Goal: Check status

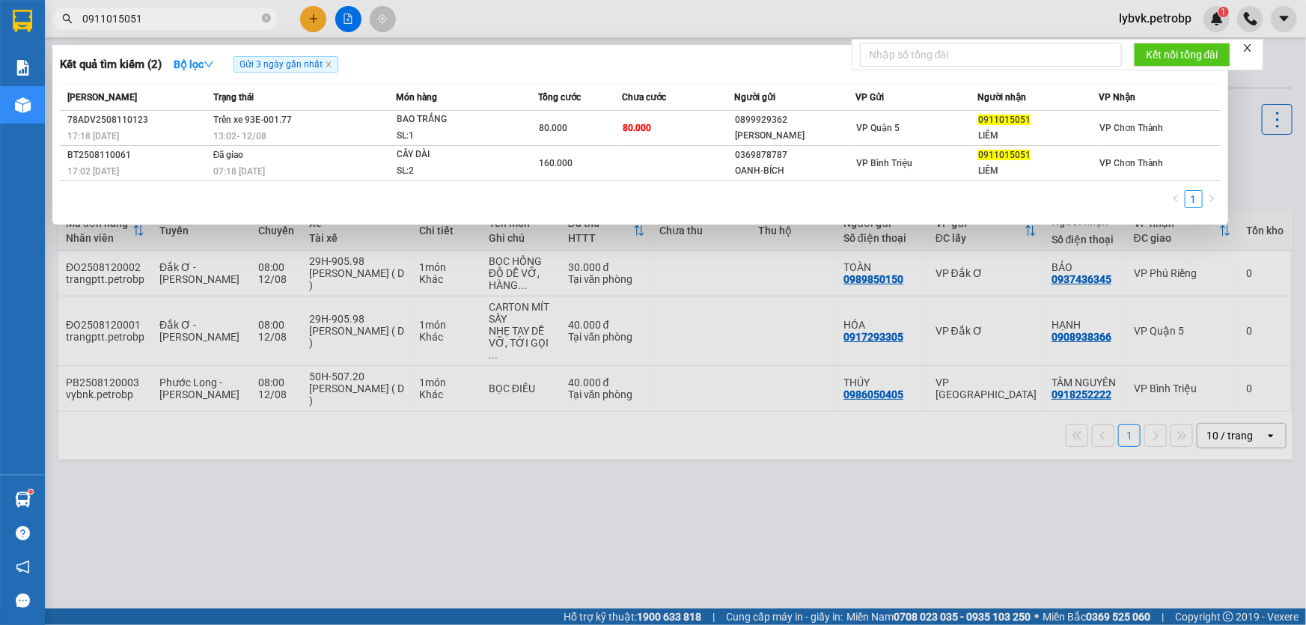
click at [513, 2] on div at bounding box center [653, 312] width 1306 height 625
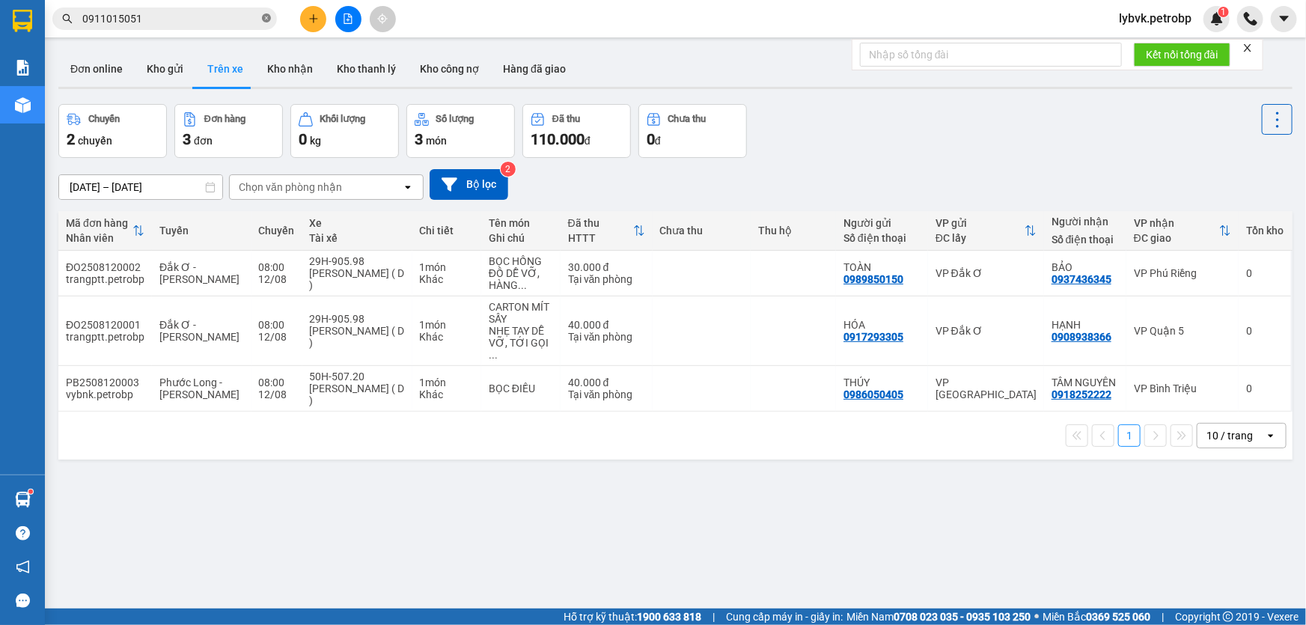
click at [263, 14] on icon "close-circle" at bounding box center [266, 17] width 9 height 9
click at [230, 22] on input "text" at bounding box center [170, 18] width 177 height 16
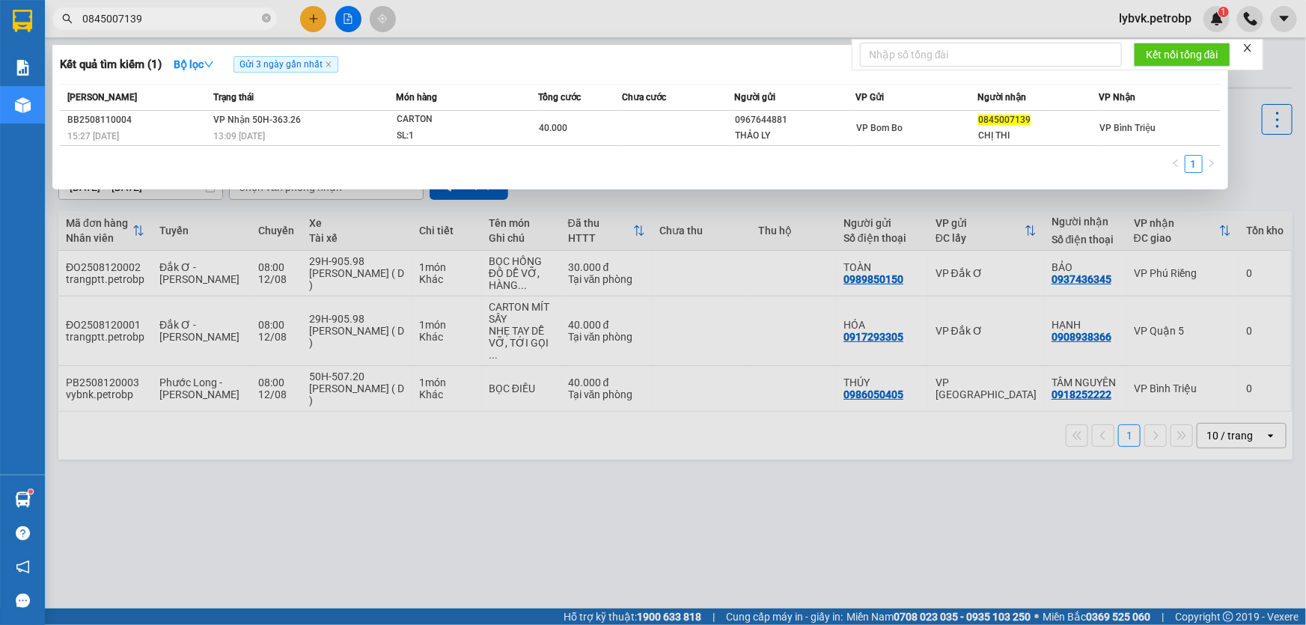
click at [178, 15] on input "0845007139" at bounding box center [170, 18] width 177 height 16
type input "0845007139"
click at [332, 67] on icon "close" at bounding box center [328, 64] width 7 height 7
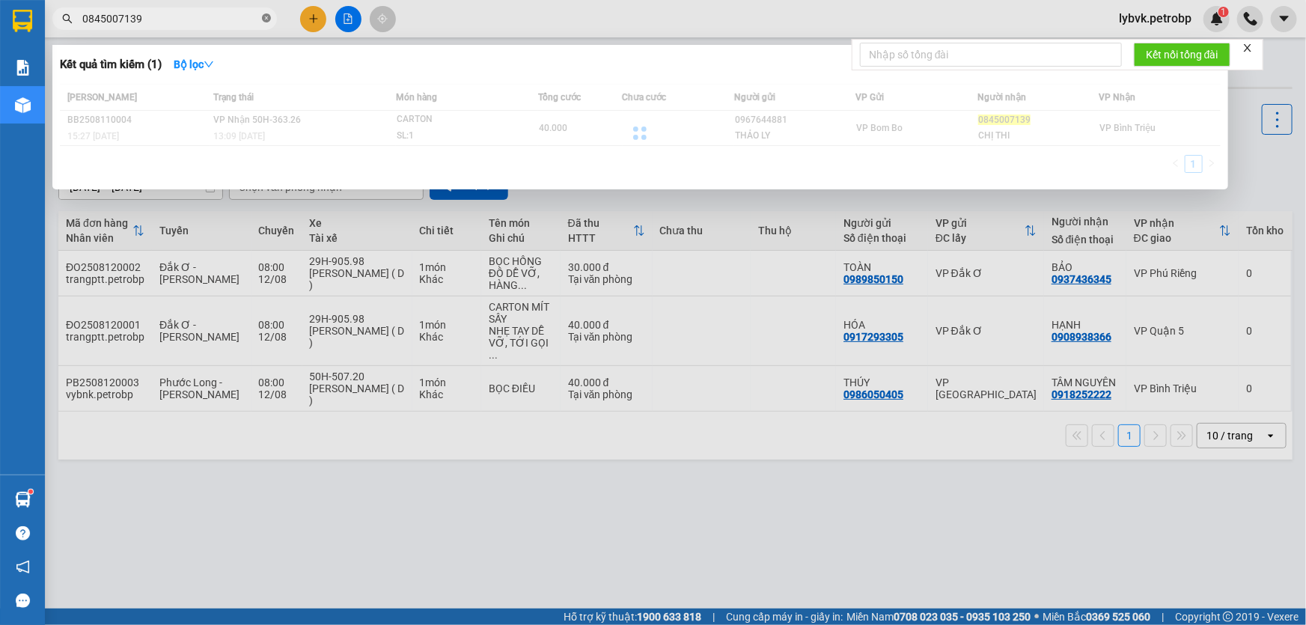
drag, startPoint x: 270, startPoint y: 19, endPoint x: 260, endPoint y: 19, distance: 9.7
click at [269, 19] on icon "close-circle" at bounding box center [266, 17] width 9 height 9
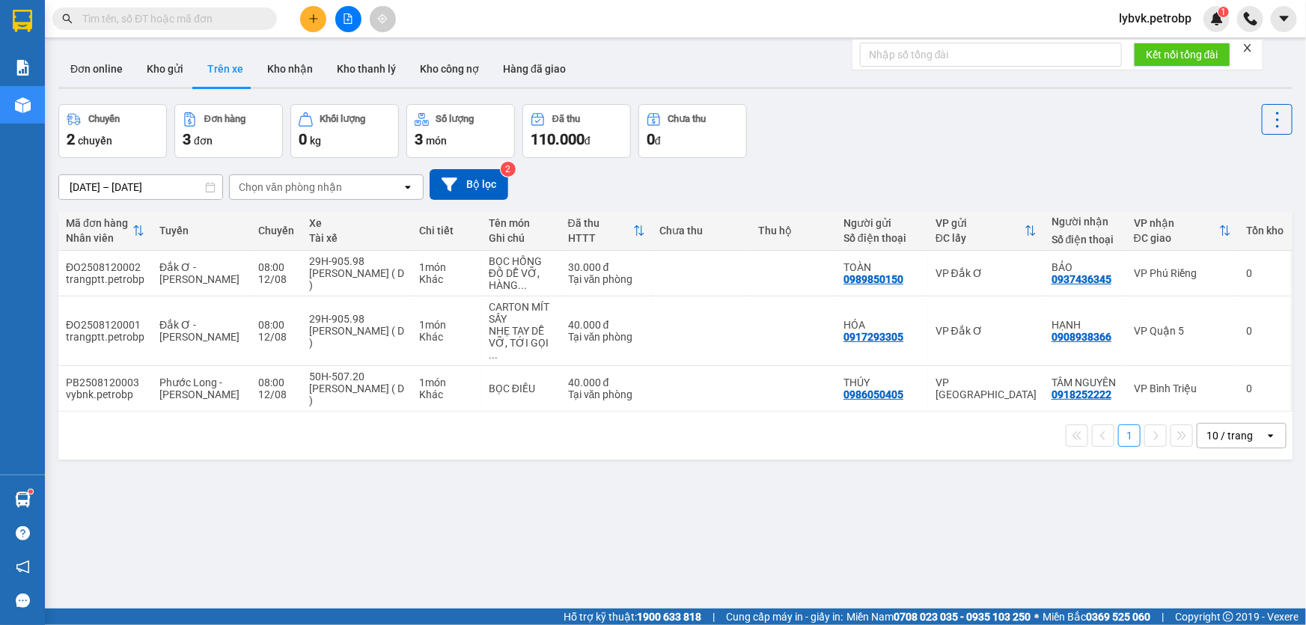
paste input "0393528074"
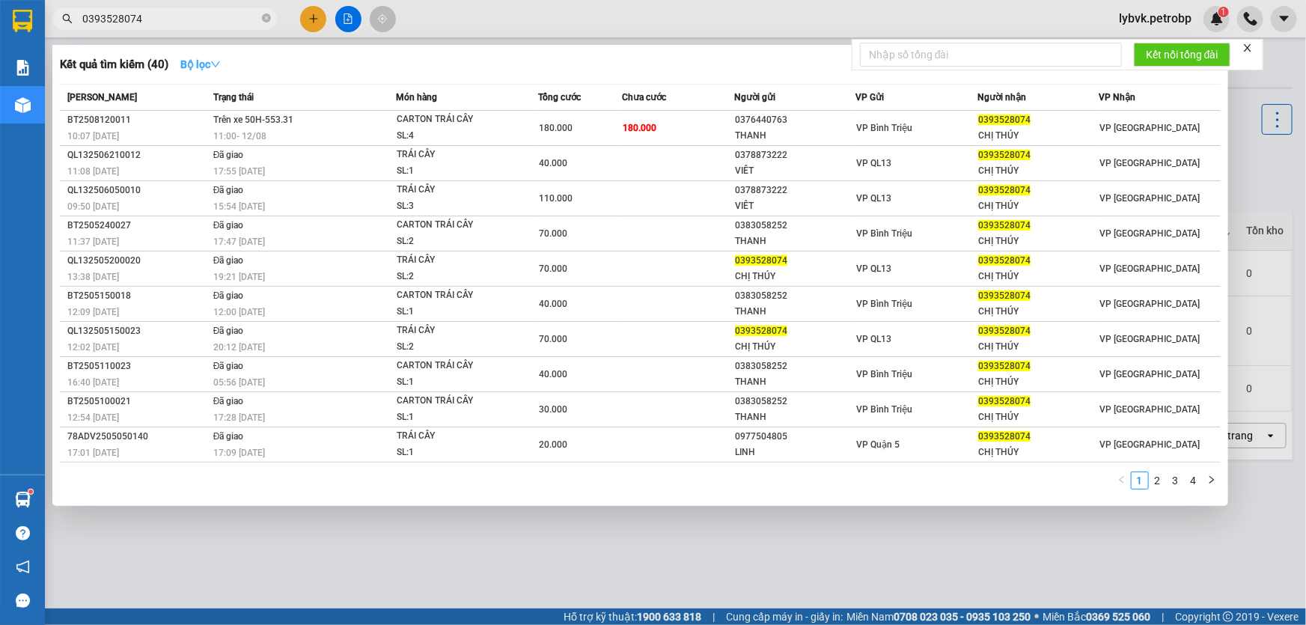
type input "0393528074"
click at [220, 63] on icon "down" at bounding box center [215, 64] width 9 height 6
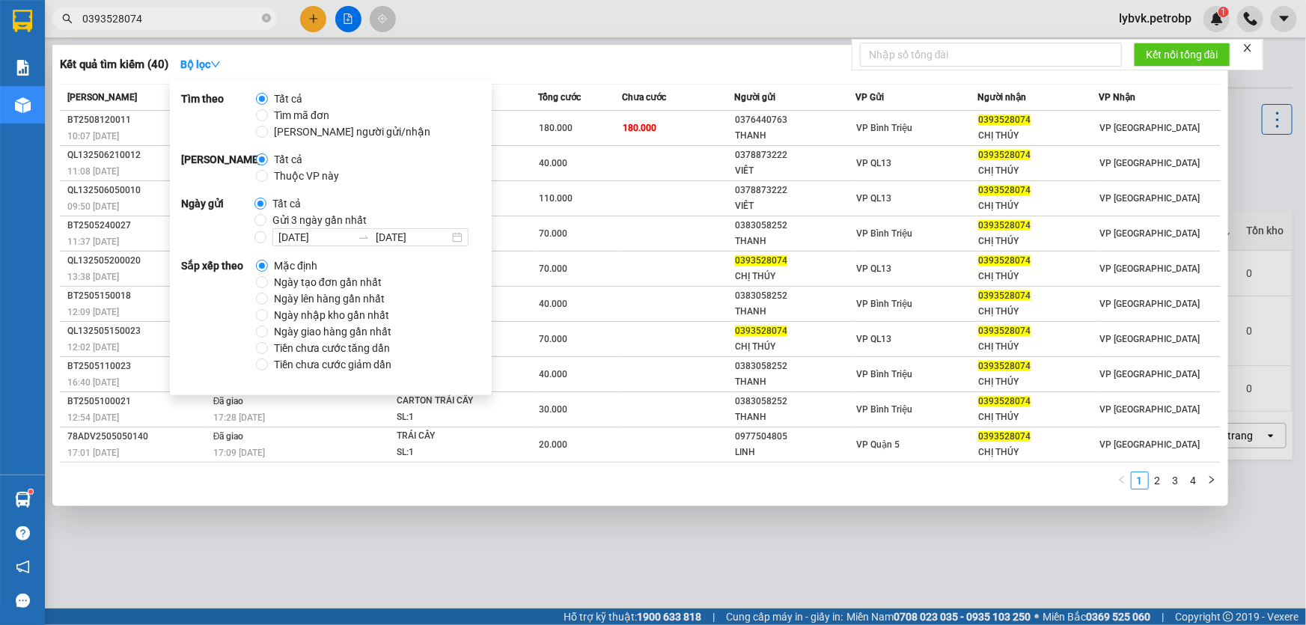
click at [319, 217] on span "Gửi 3 ngày gần nhất" at bounding box center [319, 220] width 106 height 16
click at [266, 217] on input "Gửi 3 ngày gần nhất" at bounding box center [260, 220] width 12 height 12
radio input "true"
radio input "false"
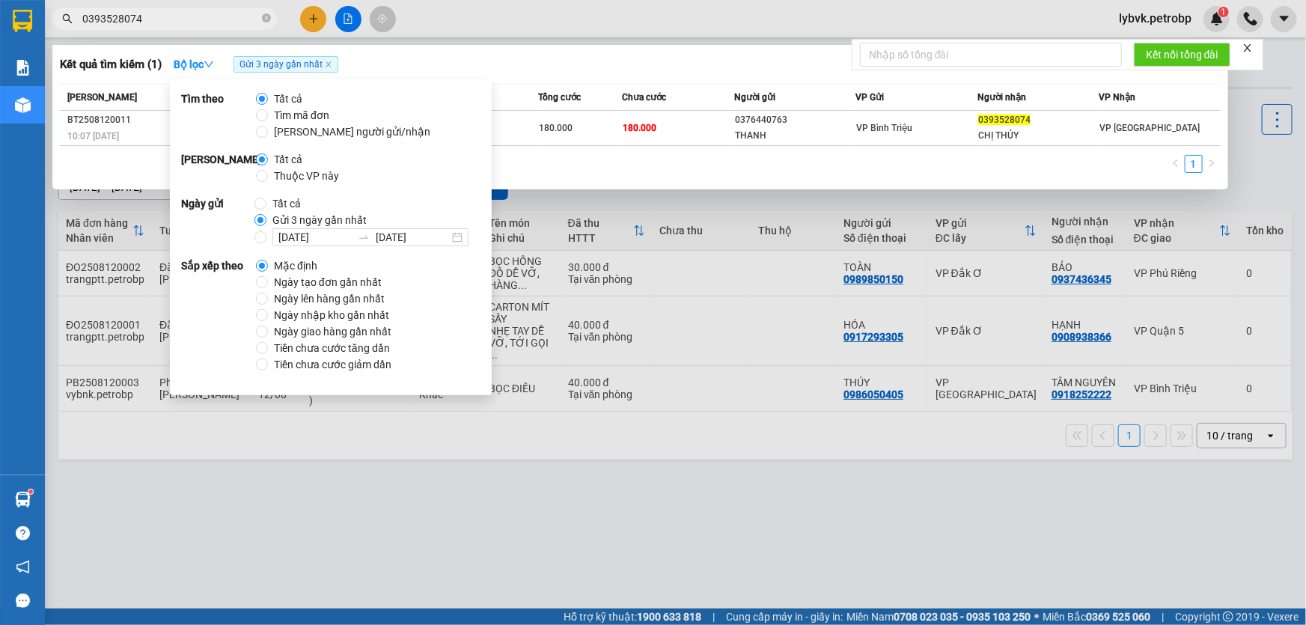
click at [547, 67] on div "Kết quả tìm kiếm ( 1 ) Bộ lọc Gửi 3 ngày gần nhất" at bounding box center [640, 64] width 1160 height 24
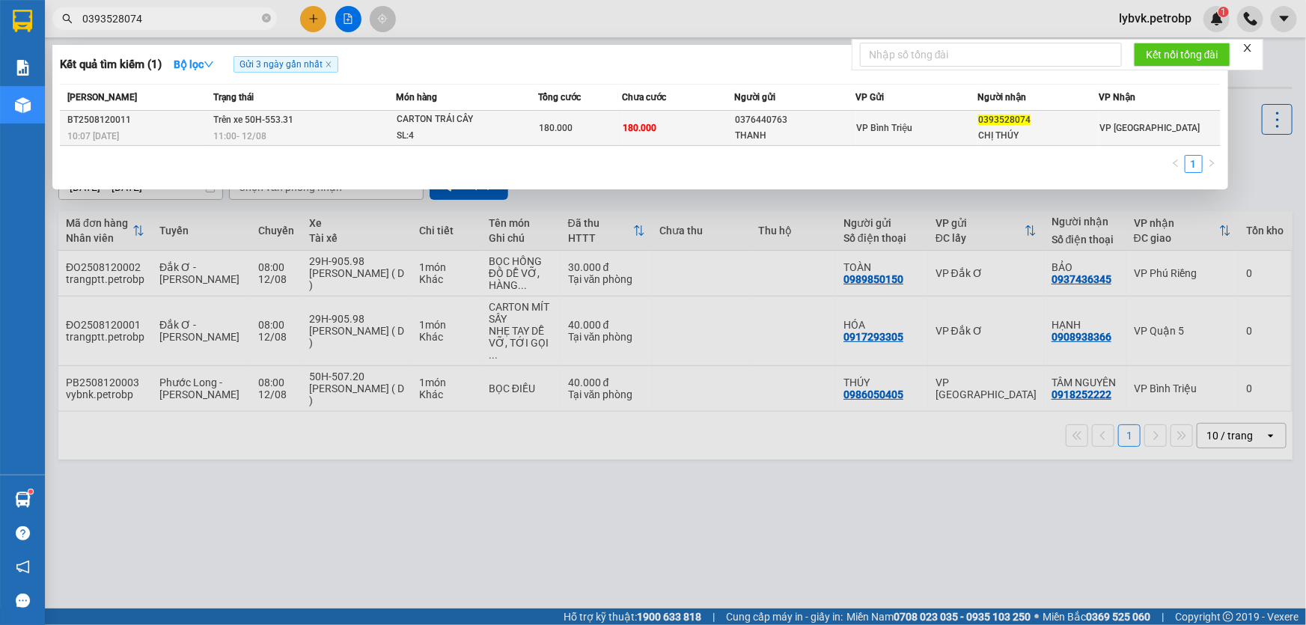
click at [457, 117] on div "CARTON TRÁI CÂY" at bounding box center [453, 119] width 112 height 16
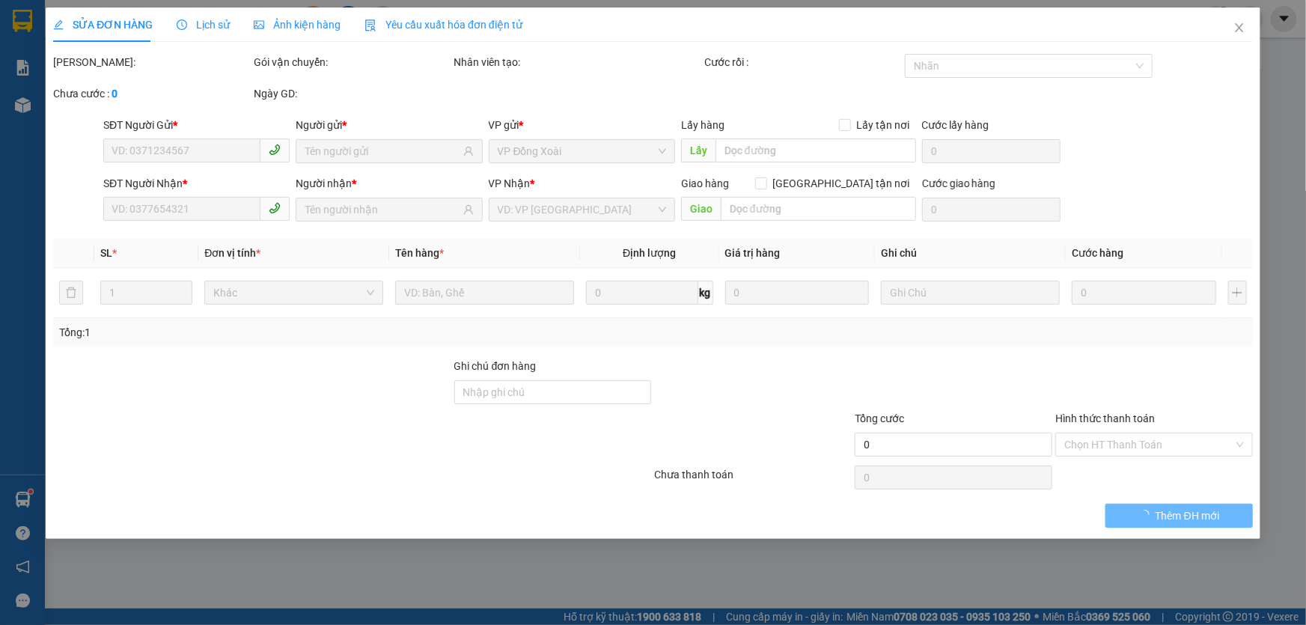
type input "0376440763"
type input "THANH"
type input "0393528074"
type input "CHỊ THÚY"
type input "180.000"
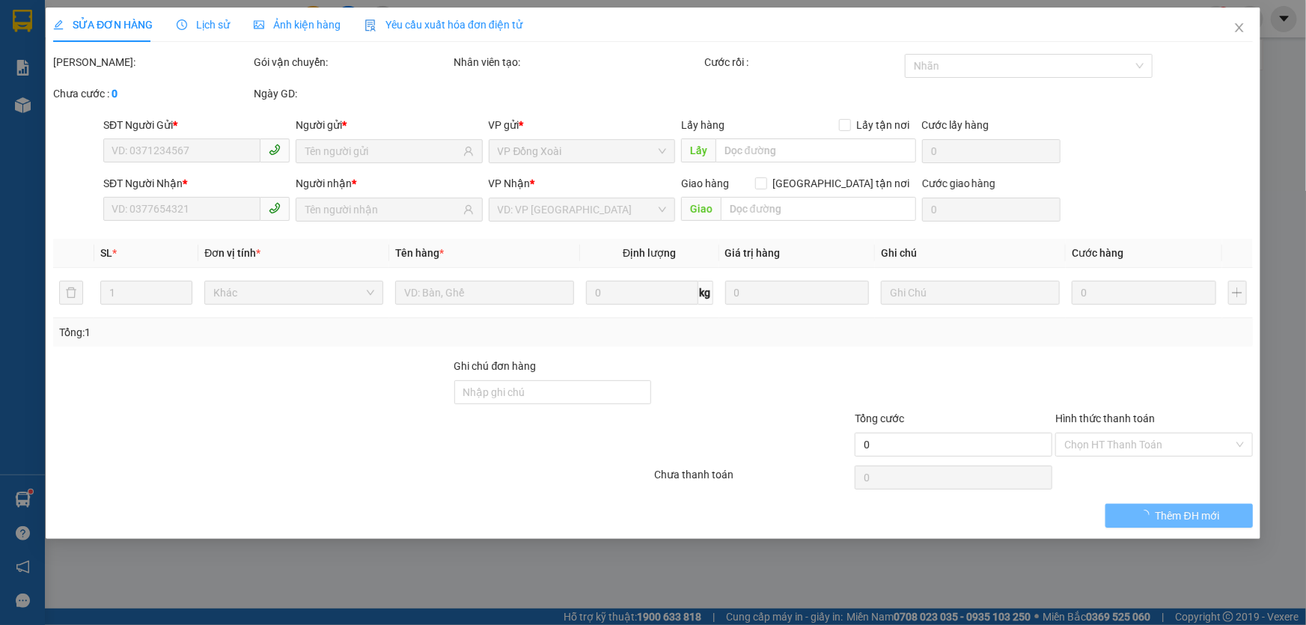
type input "180.000"
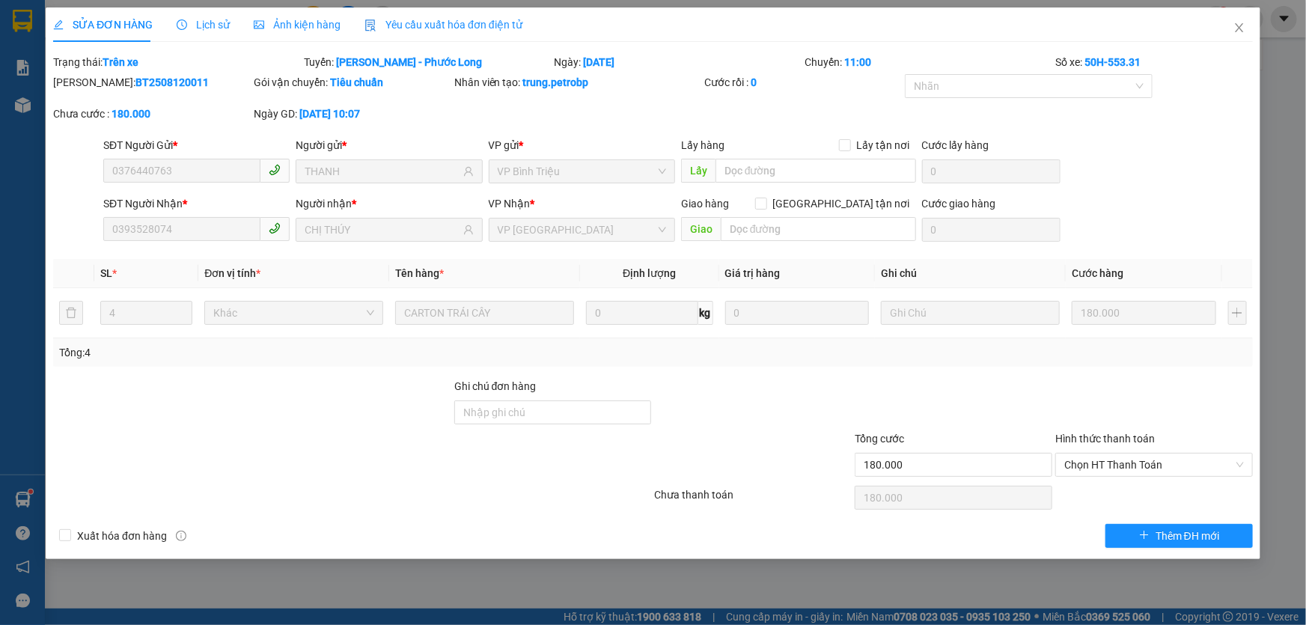
click at [227, 35] on div "SỬA ĐƠN HÀNG Lịch sử Ảnh kiện hàng Yêu cầu xuất hóa đơn điện tử" at bounding box center [287, 24] width 469 height 34
click at [219, 28] on span "Lịch sử" at bounding box center [203, 25] width 53 height 12
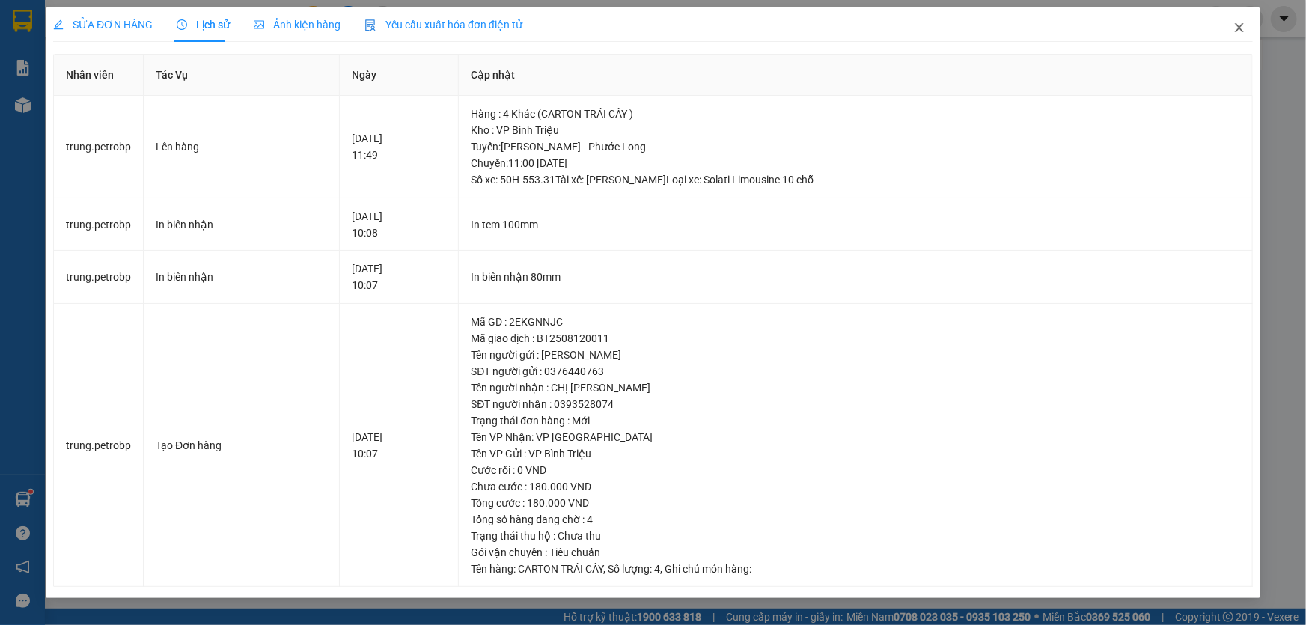
click at [1233, 21] on span "Close" at bounding box center [1239, 28] width 42 height 42
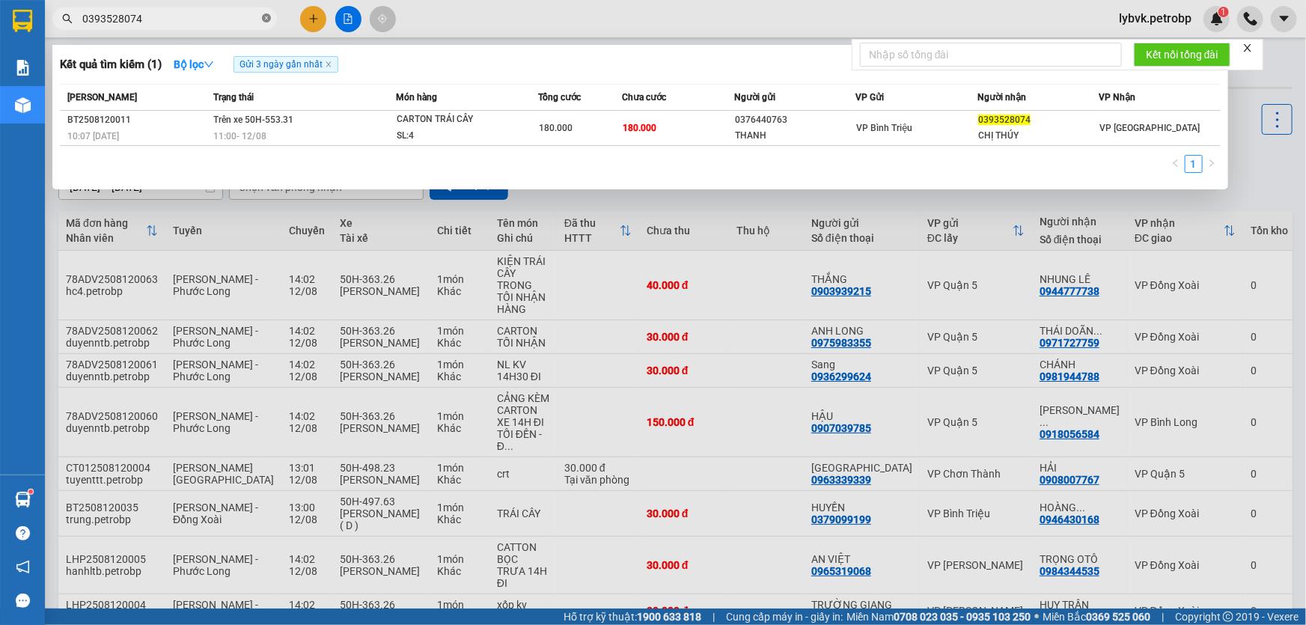
click at [269, 18] on icon "close-circle" at bounding box center [266, 17] width 9 height 9
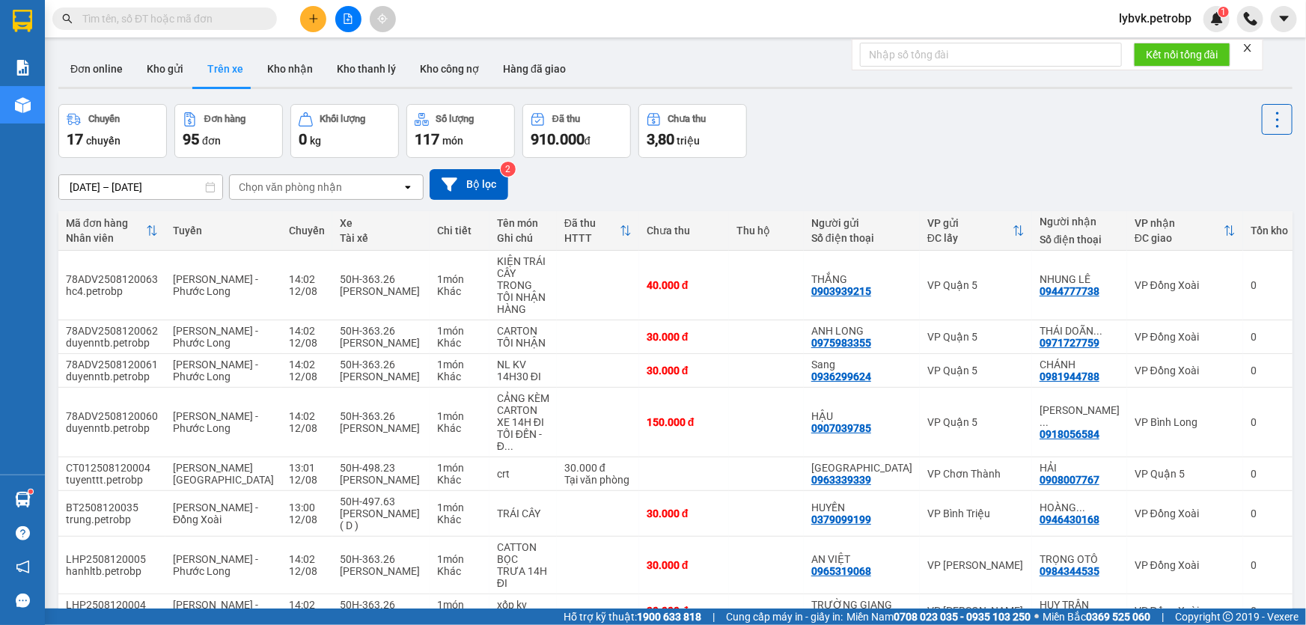
click at [216, 20] on input "text" at bounding box center [170, 18] width 177 height 16
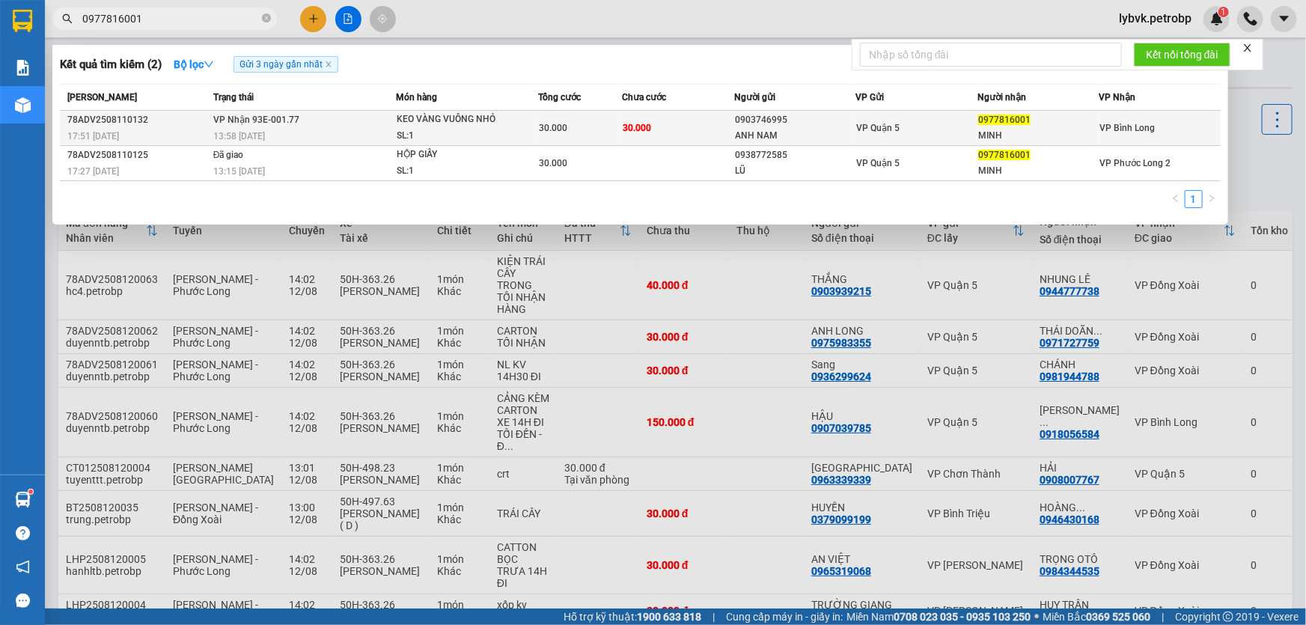
type input "0977816001"
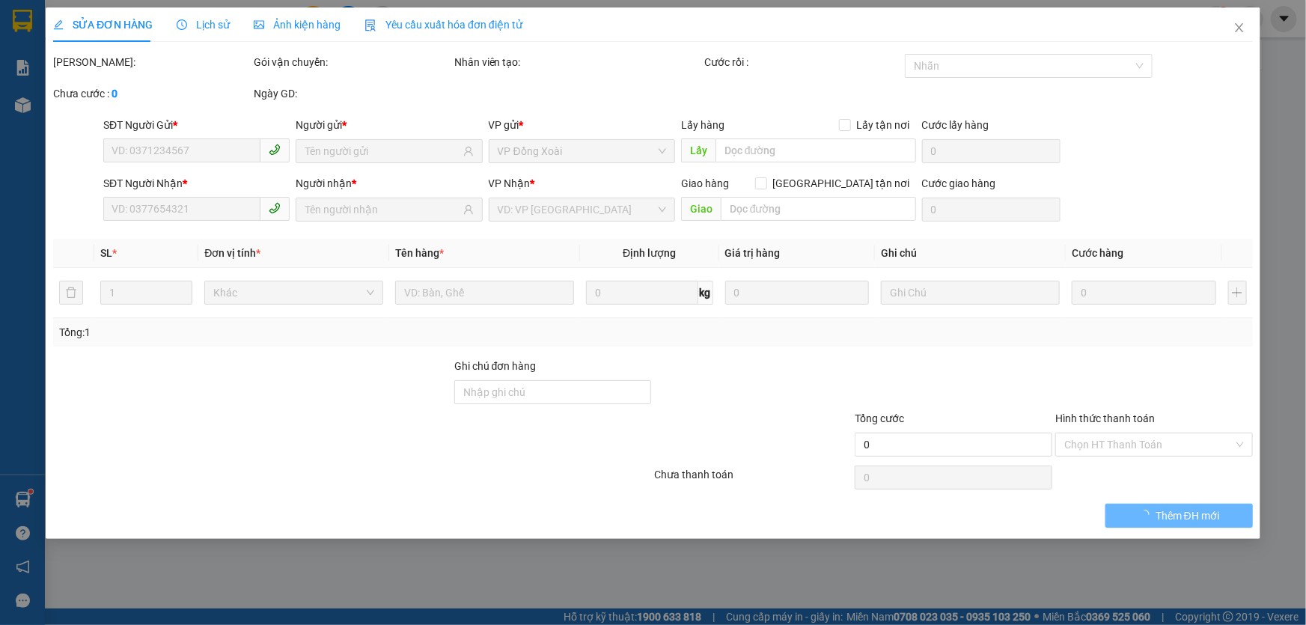
type input "0903746995"
type input "ANH NAM"
type input "0977816001"
type input "MINH"
type input "30.000"
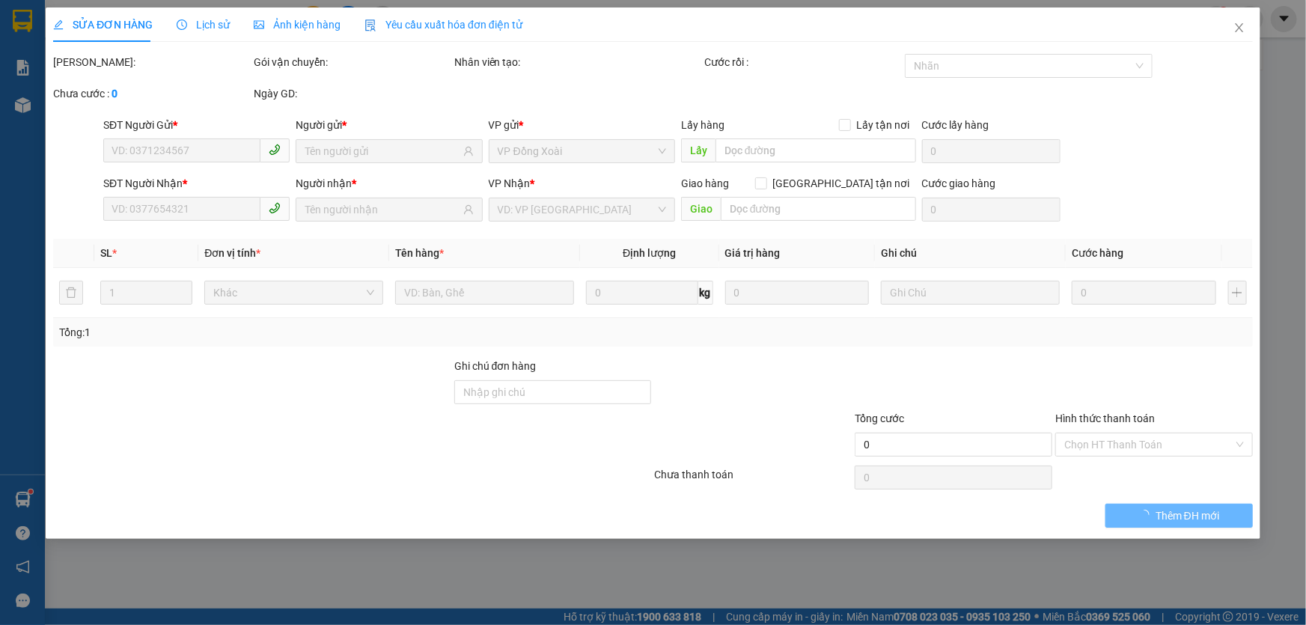
type input "30.000"
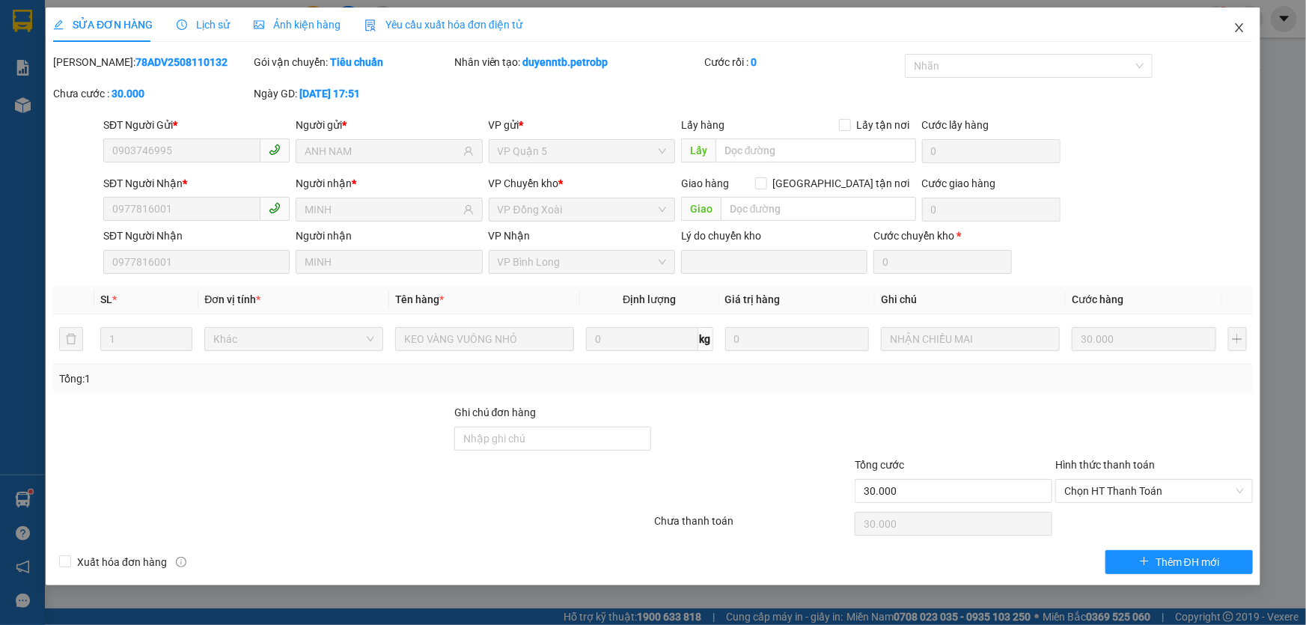
click at [1242, 34] on icon "close" at bounding box center [1239, 28] width 12 height 12
